Goal: Task Accomplishment & Management: Manage account settings

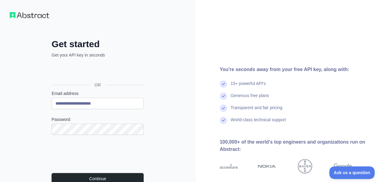
scroll to position [61, 0]
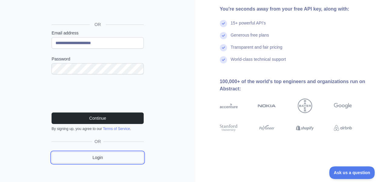
click at [102, 157] on link "Login" at bounding box center [97, 158] width 92 height 12
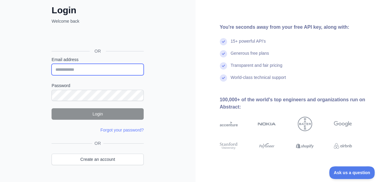
click at [88, 68] on input "Email address" at bounding box center [97, 70] width 92 height 12
type input "**********"
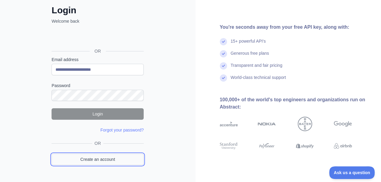
click at [90, 159] on link "Create an account" at bounding box center [97, 160] width 92 height 12
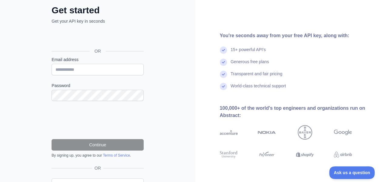
scroll to position [65, 0]
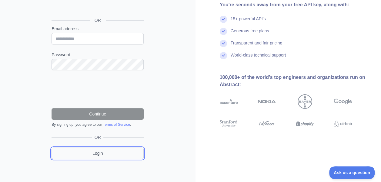
click at [92, 153] on link "Login" at bounding box center [97, 154] width 92 height 12
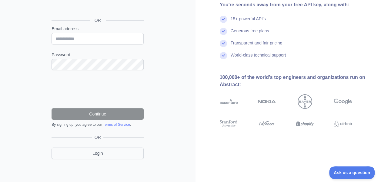
scroll to position [34, 0]
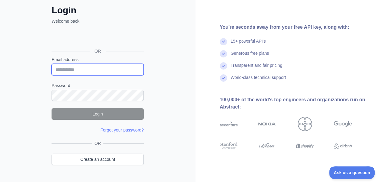
click at [97, 67] on input "Email address" at bounding box center [97, 70] width 92 height 12
type input "**********"
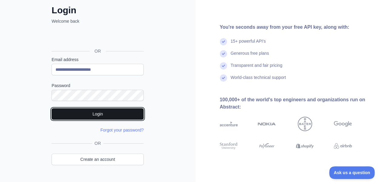
click at [87, 116] on button "Login" at bounding box center [97, 114] width 92 height 12
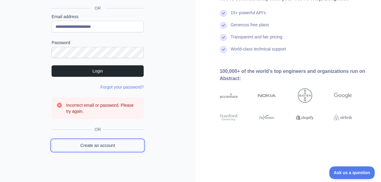
click at [88, 148] on link "Create an account" at bounding box center [97, 146] width 92 height 12
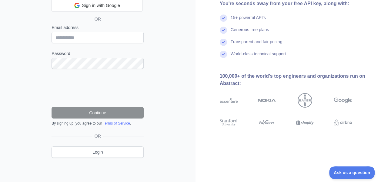
scroll to position [65, 0]
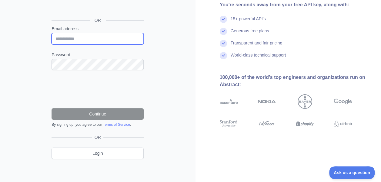
click at [95, 39] on input "Email address" at bounding box center [97, 39] width 92 height 12
type input "**********"
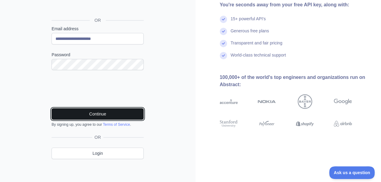
click at [103, 115] on button "Continue" at bounding box center [97, 114] width 92 height 12
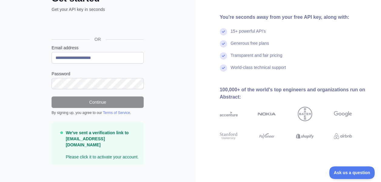
scroll to position [0, 0]
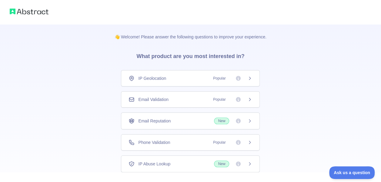
scroll to position [30, 0]
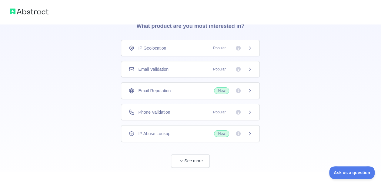
click at [180, 112] on div "Phone Validation Popular" at bounding box center [190, 112] width 124 height 6
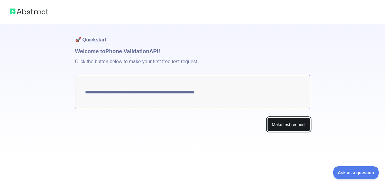
click at [284, 126] on button "Make test request" at bounding box center [288, 125] width 43 height 14
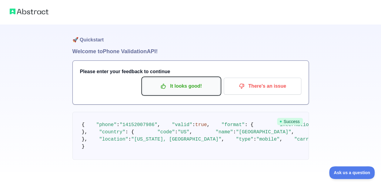
click at [185, 88] on p "It looks good!" at bounding box center [181, 86] width 68 height 10
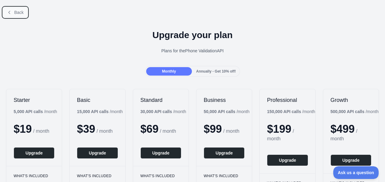
click at [14, 12] on button "Back" at bounding box center [15, 12] width 25 height 10
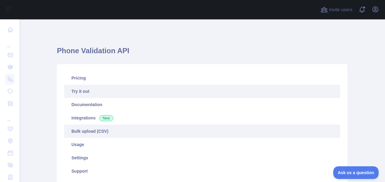
click at [84, 131] on link "Bulk upload (CSV)" at bounding box center [202, 131] width 276 height 13
click at [91, 90] on link "Try it out" at bounding box center [202, 91] width 276 height 13
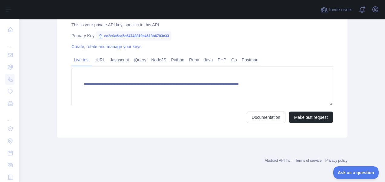
scroll to position [203, 0]
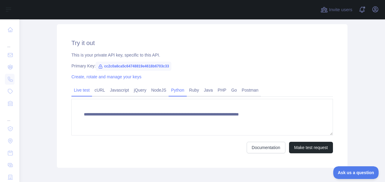
click at [173, 90] on link "Python" at bounding box center [178, 90] width 18 height 10
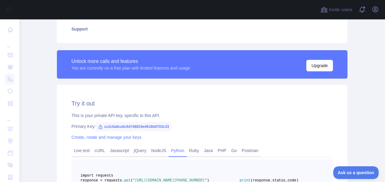
scroll to position [112, 0]
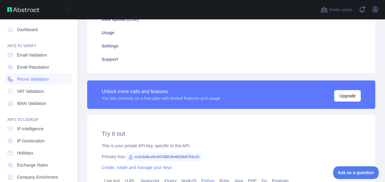
click at [27, 82] on span "Phone Validation" at bounding box center [33, 79] width 32 height 6
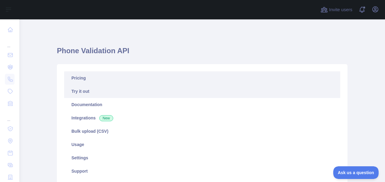
click at [97, 79] on link "Pricing" at bounding box center [202, 77] width 276 height 13
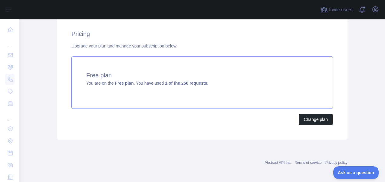
scroll to position [182, 0]
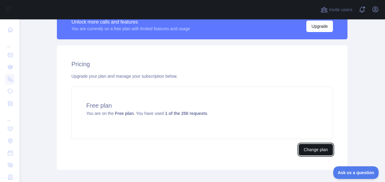
click at [306, 150] on button "Change plan" at bounding box center [316, 150] width 34 height 12
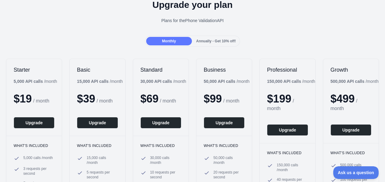
scroll to position [61, 0]
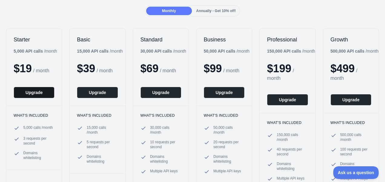
click at [36, 90] on button "Upgrade" at bounding box center [34, 93] width 41 height 12
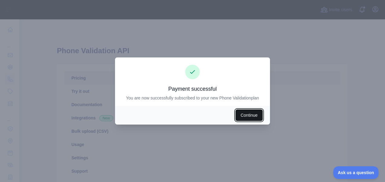
click at [243, 114] on button "Continue" at bounding box center [249, 116] width 27 height 12
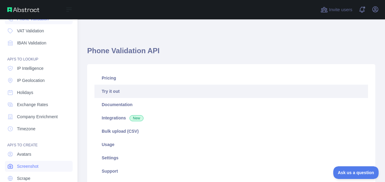
scroll to position [84, 0]
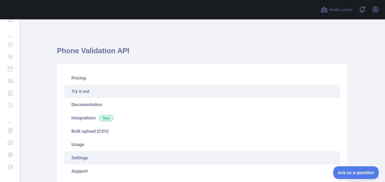
click at [87, 158] on link "Settings" at bounding box center [202, 157] width 276 height 13
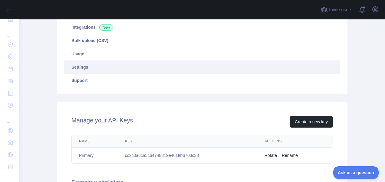
scroll to position [61, 0]
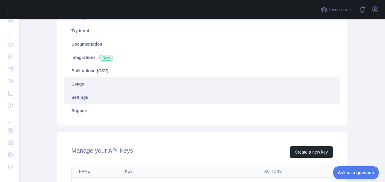
click at [99, 84] on link "Usage" at bounding box center [202, 84] width 276 height 13
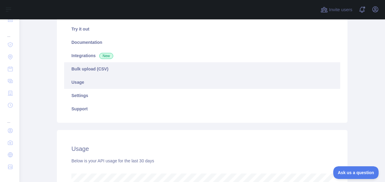
scroll to position [2, 0]
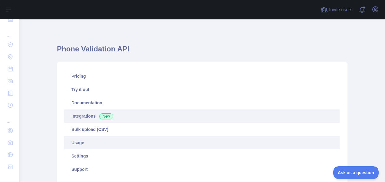
click at [85, 113] on link "Integrations New" at bounding box center [202, 116] width 276 height 13
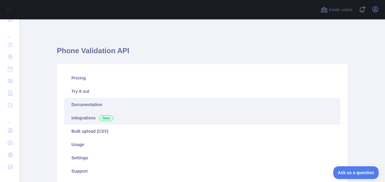
click at [90, 104] on link "Documentation" at bounding box center [202, 104] width 276 height 13
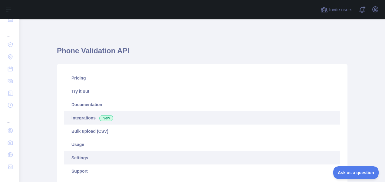
click at [79, 157] on link "Settings" at bounding box center [202, 157] width 276 height 13
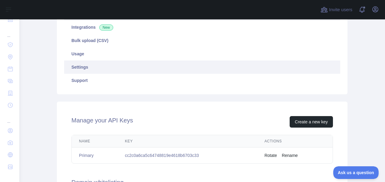
scroll to position [121, 0]
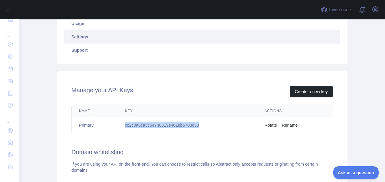
drag, startPoint x: 199, startPoint y: 125, endPoint x: 122, endPoint y: 128, distance: 76.6
click at [122, 128] on td "cc2c0a6ca5c64748819e4618b6703c33" at bounding box center [188, 125] width 140 height 16
copy td "cc2c0a6ca5c64748819e4618b6703c33"
